Goal: Ask a question: Seek information or help from site administrators or community

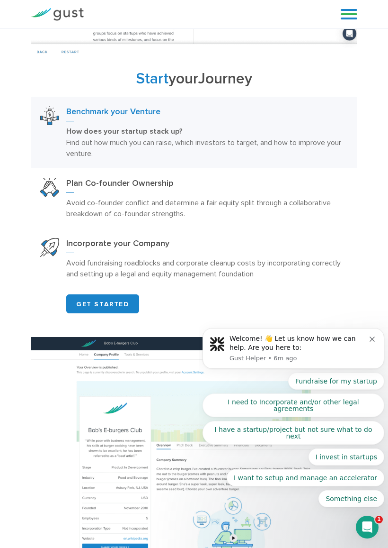
scroll to position [944, 0]
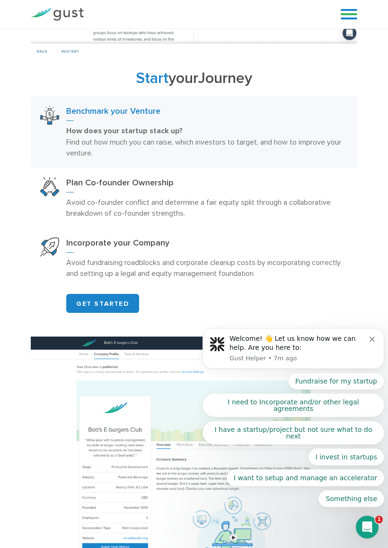
click at [114, 309] on link "GET STARTED" at bounding box center [102, 303] width 73 height 19
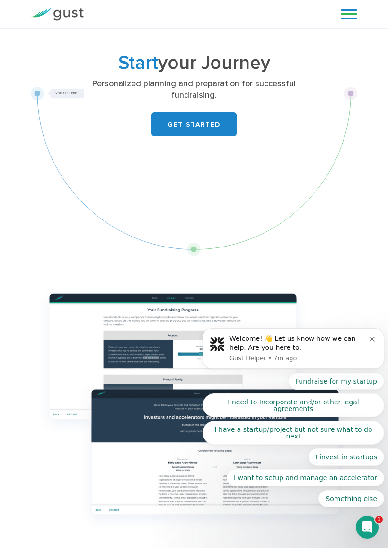
scroll to position [38, 0]
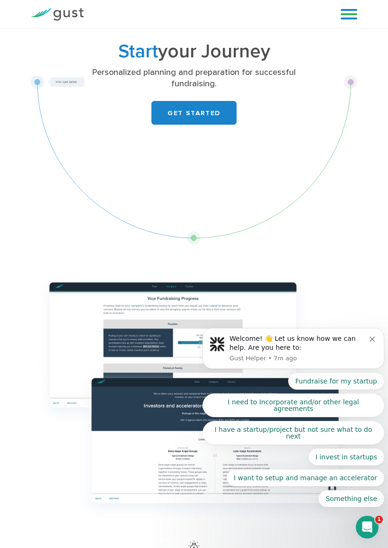
click at [369, 389] on button "Fundraise for my startup" at bounding box center [337, 380] width 96 height 17
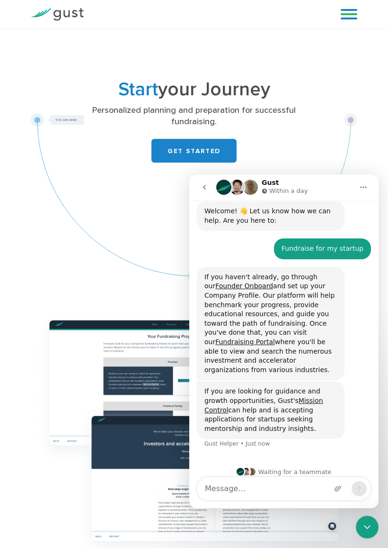
scroll to position [51, 0]
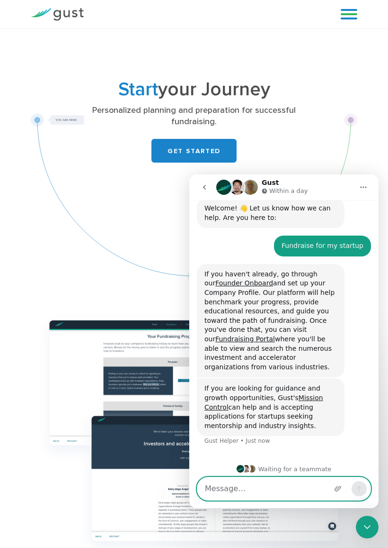
click at [267, 482] on textarea "Message…" at bounding box center [284, 488] width 173 height 23
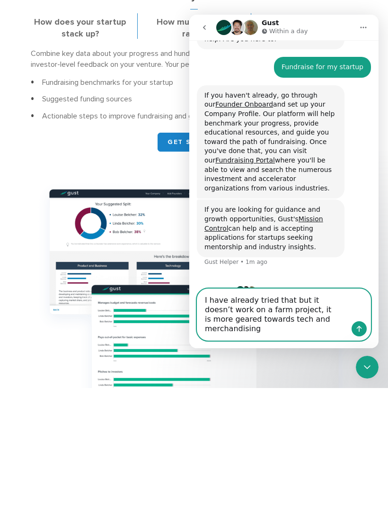
scroll to position [3, 0]
type textarea "I have already tried that but it doesn’t work on a farm project, it is more gea…"
click at [365, 331] on button "Send a message…" at bounding box center [359, 328] width 15 height 15
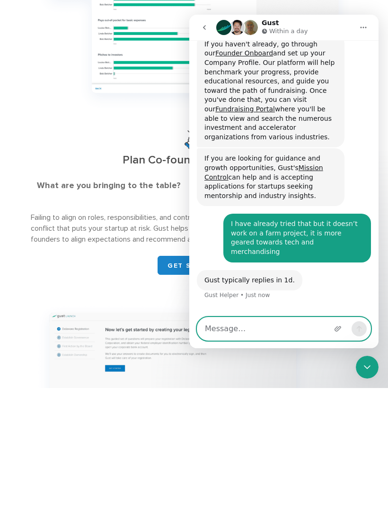
scroll to position [125, 0]
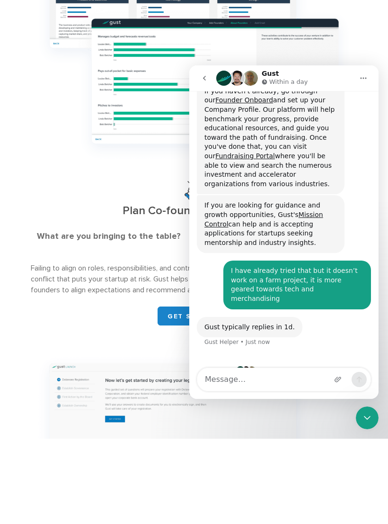
click at [237, 102] on link "Founder Onboard" at bounding box center [245, 100] width 58 height 8
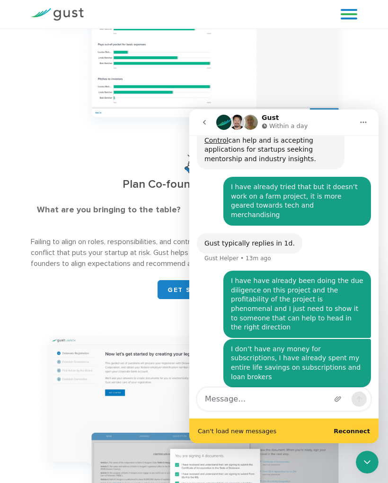
scroll to position [262, 0]
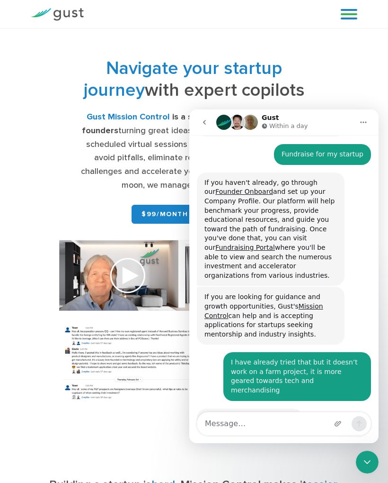
scroll to position [189, 0]
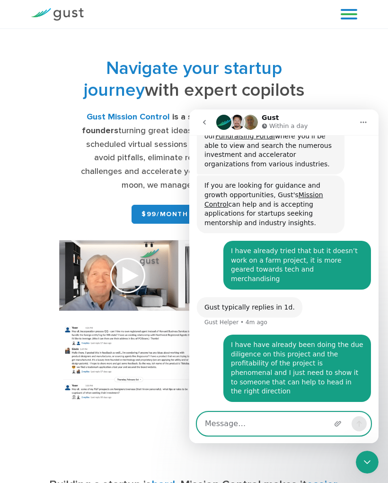
click at [241, 422] on textarea "Message…" at bounding box center [284, 423] width 173 height 23
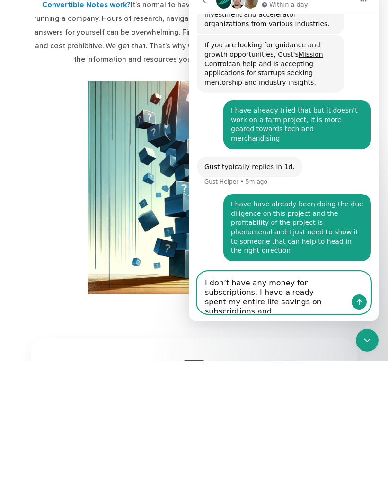
scroll to position [3, 0]
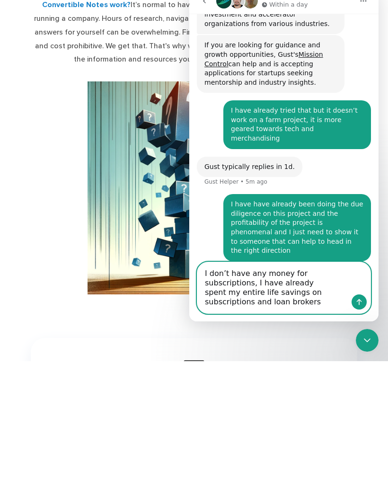
type textarea "I don’t have any money for subscriptions, I have already spent my entire life s…"
click at [363, 304] on icon "Send a message…" at bounding box center [360, 302] width 8 height 8
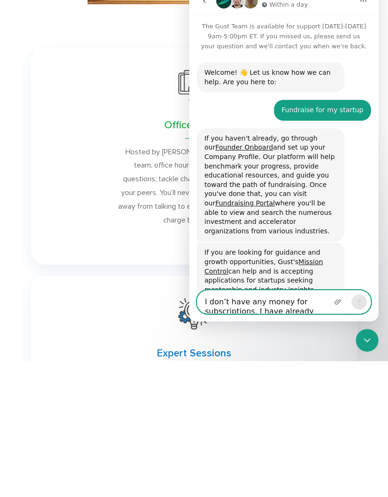
scroll to position [0, 0]
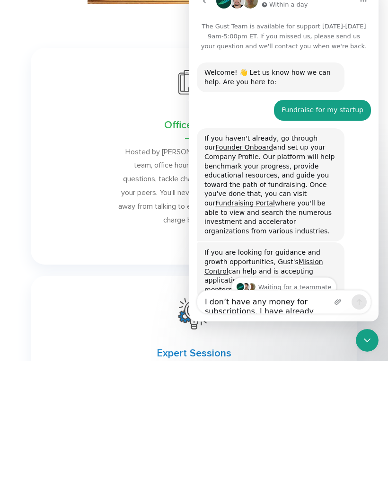
click at [248, 201] on link "Fundraising Portal" at bounding box center [246, 203] width 60 height 8
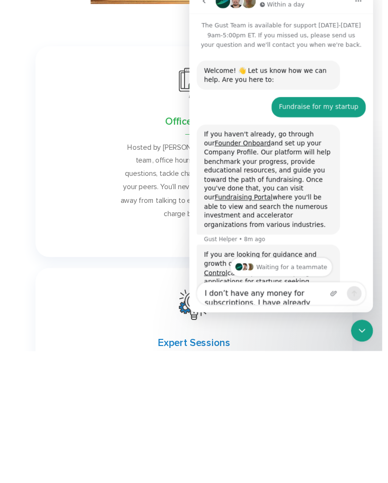
scroll to position [824, 0]
